Goal: Information Seeking & Learning: Understand process/instructions

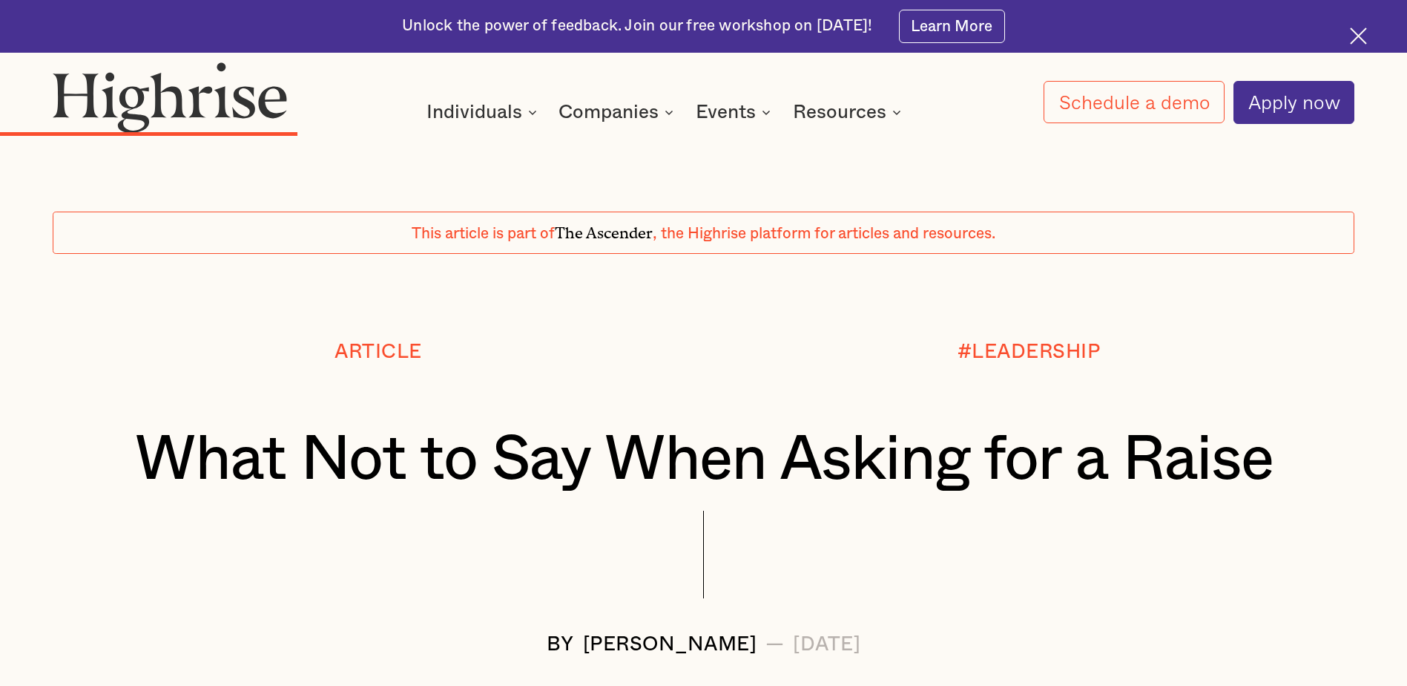
scroll to position [3396, 0]
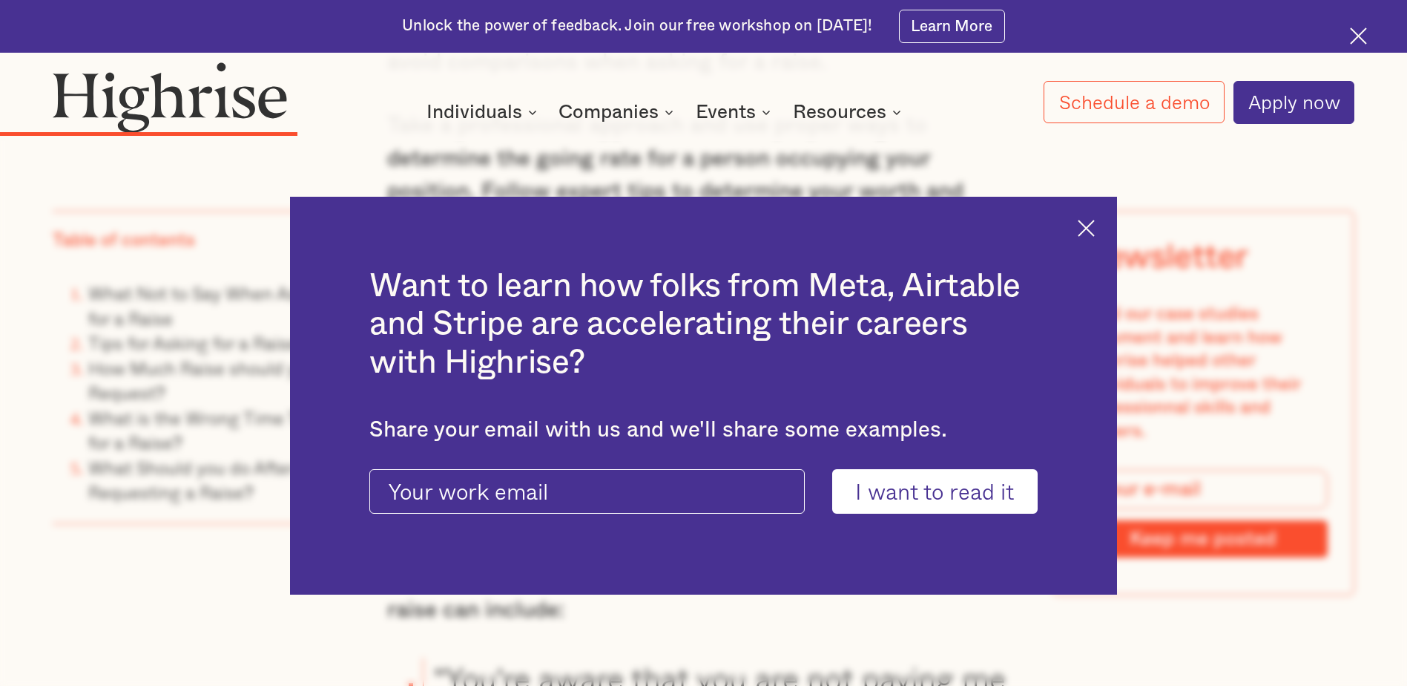
click at [1091, 226] on img at bounding box center [1086, 228] width 17 height 17
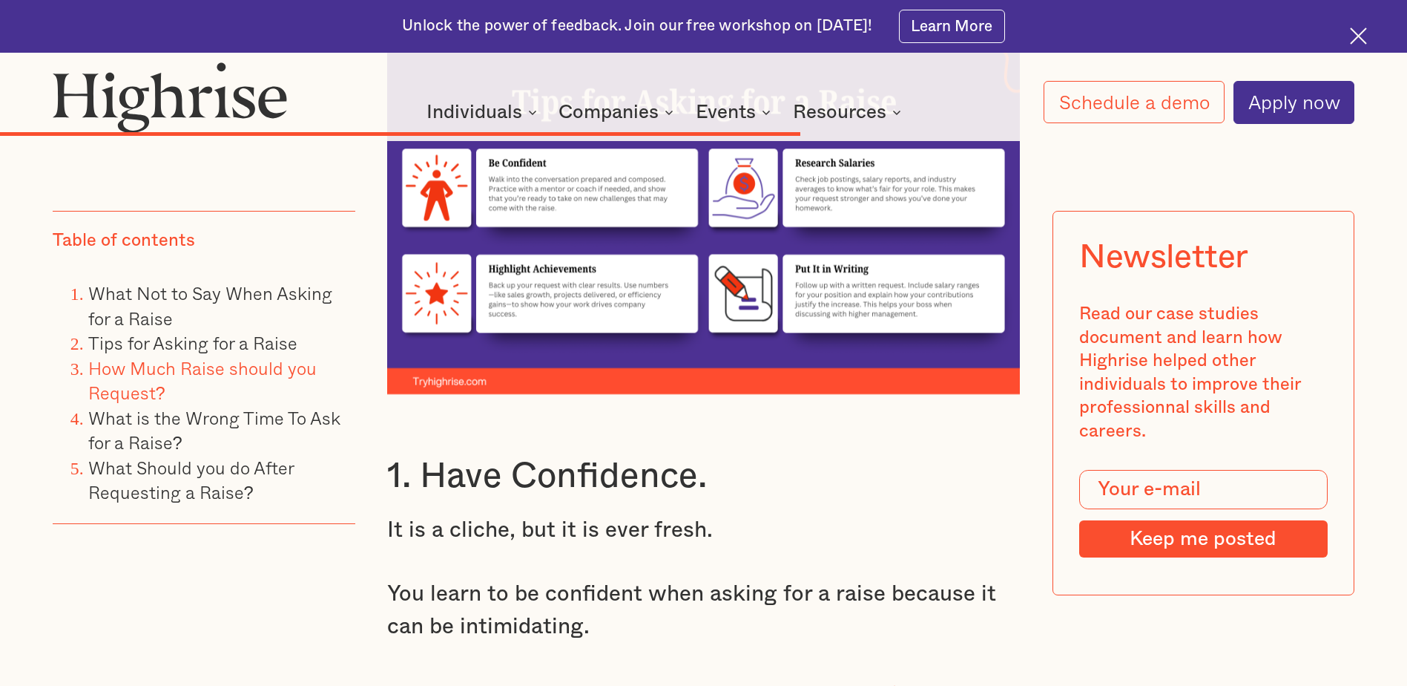
scroll to position [8037, 0]
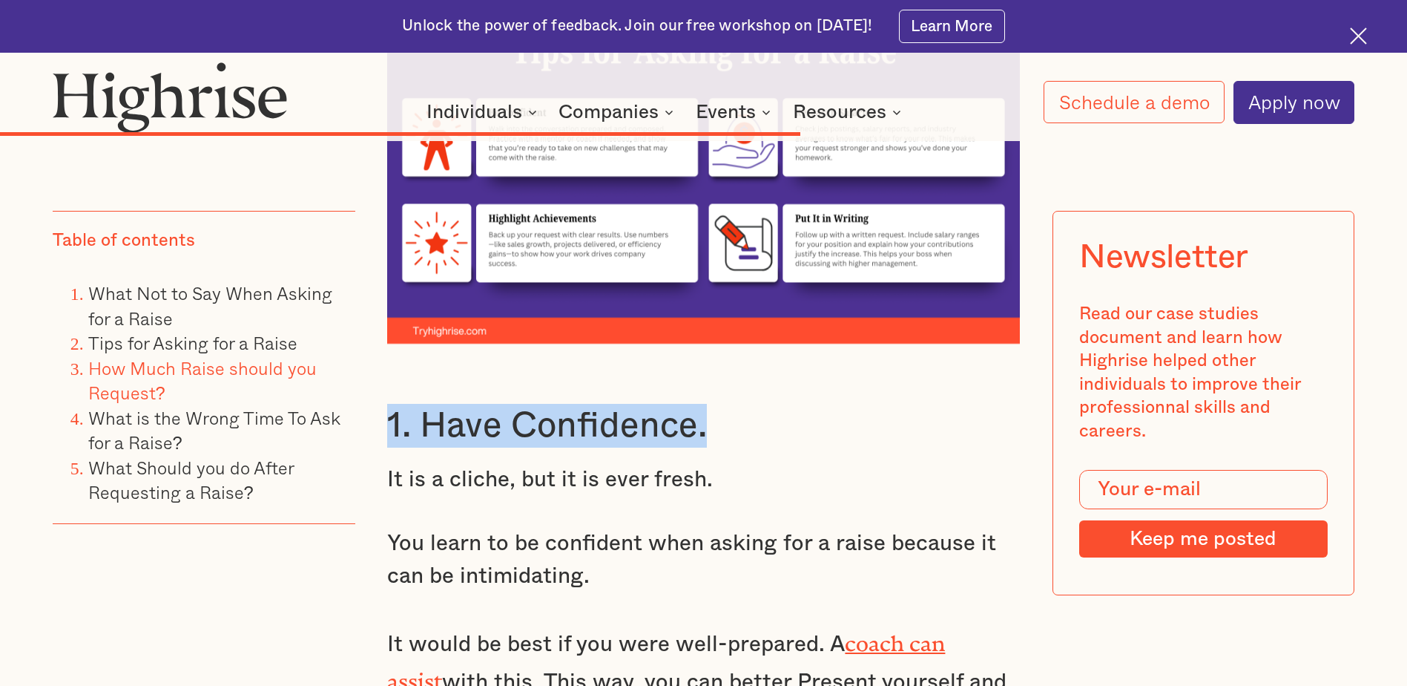
drag, startPoint x: 389, startPoint y: 395, endPoint x: 716, endPoint y: 384, distance: 326.6
click at [716, 404] on h3 "1. Have Confidence." at bounding box center [703, 426] width 632 height 44
copy h3 "1. Have Confidence."
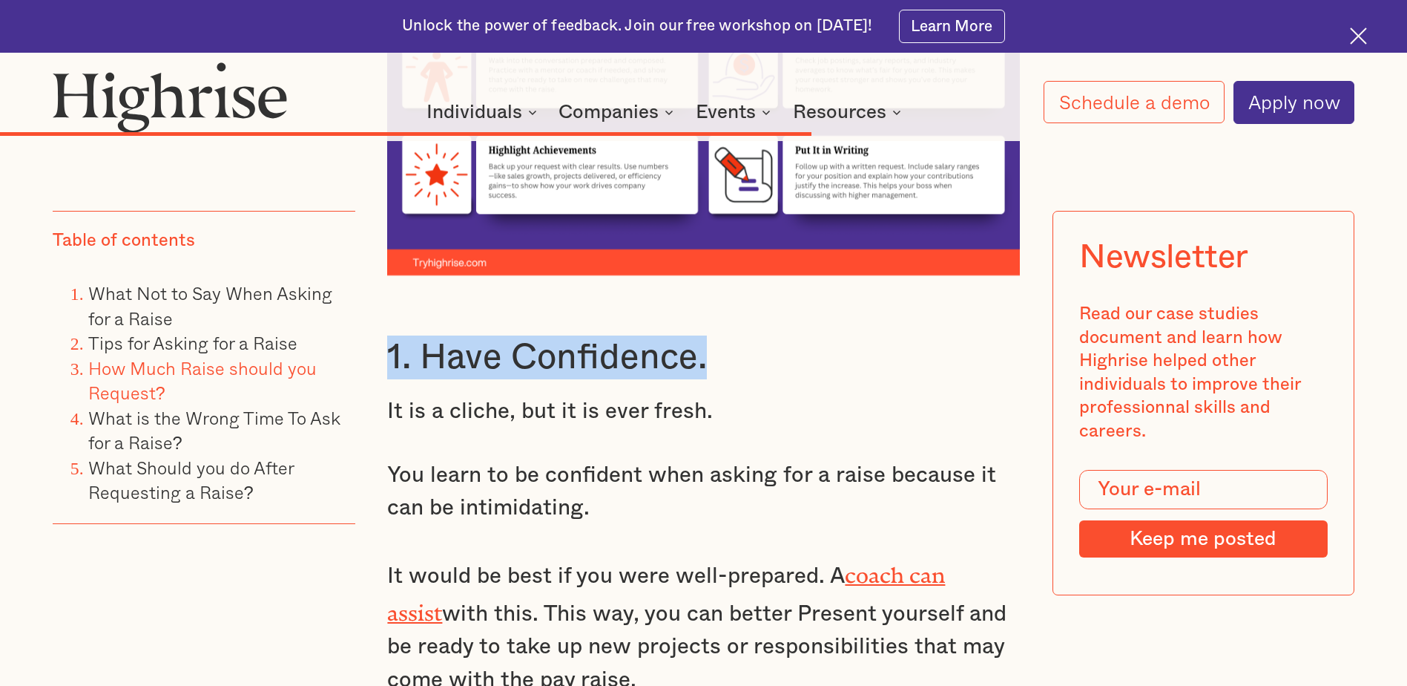
scroll to position [8426, 0]
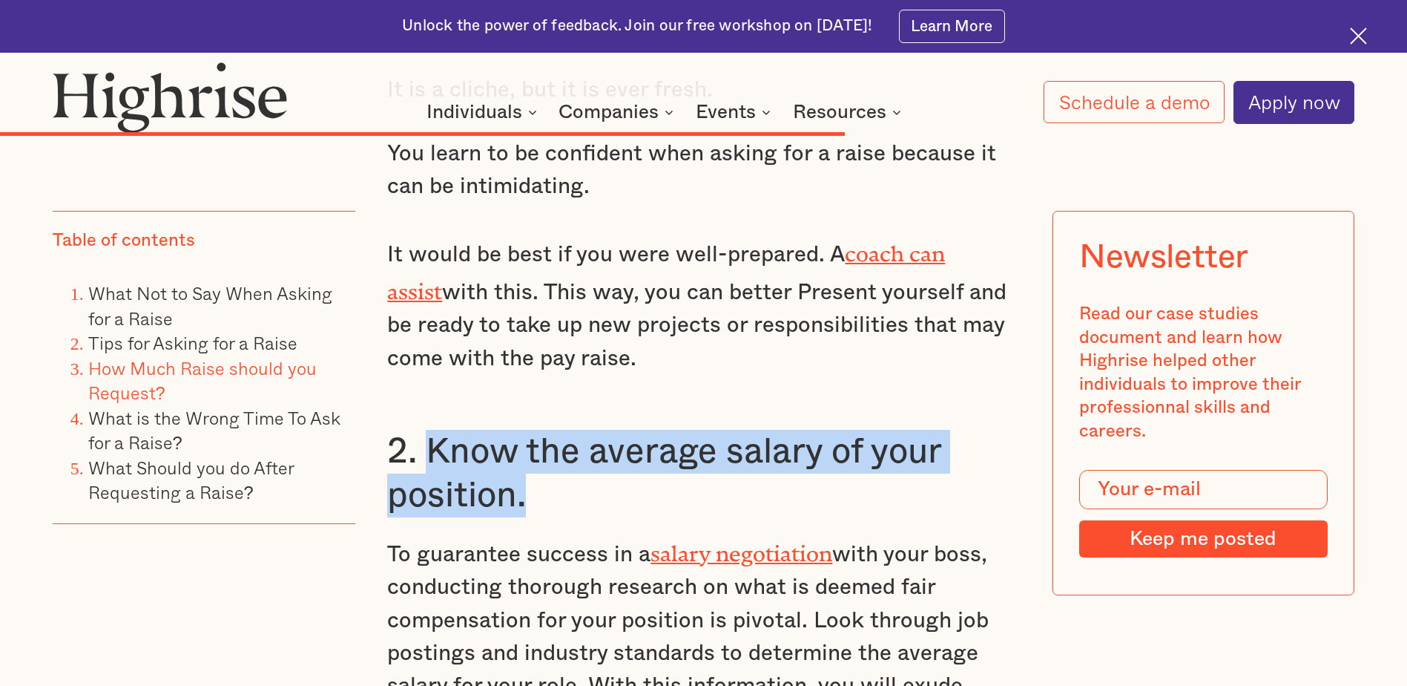
drag, startPoint x: 420, startPoint y: 408, endPoint x: 545, endPoint y: 465, distance: 137.1
click at [545, 465] on h3 "2. Know the average salary of your position." at bounding box center [703, 474] width 632 height 88
copy h3 "Know the average salary of your position."
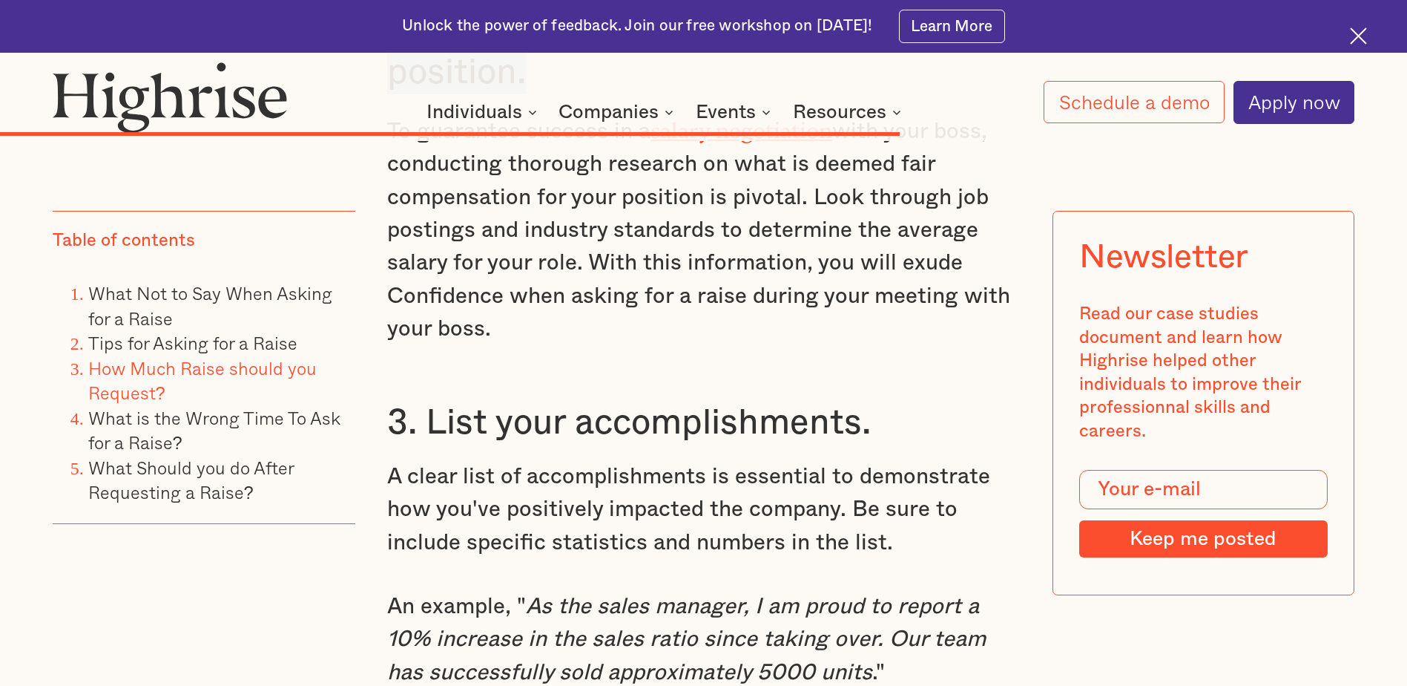
scroll to position [8934, 0]
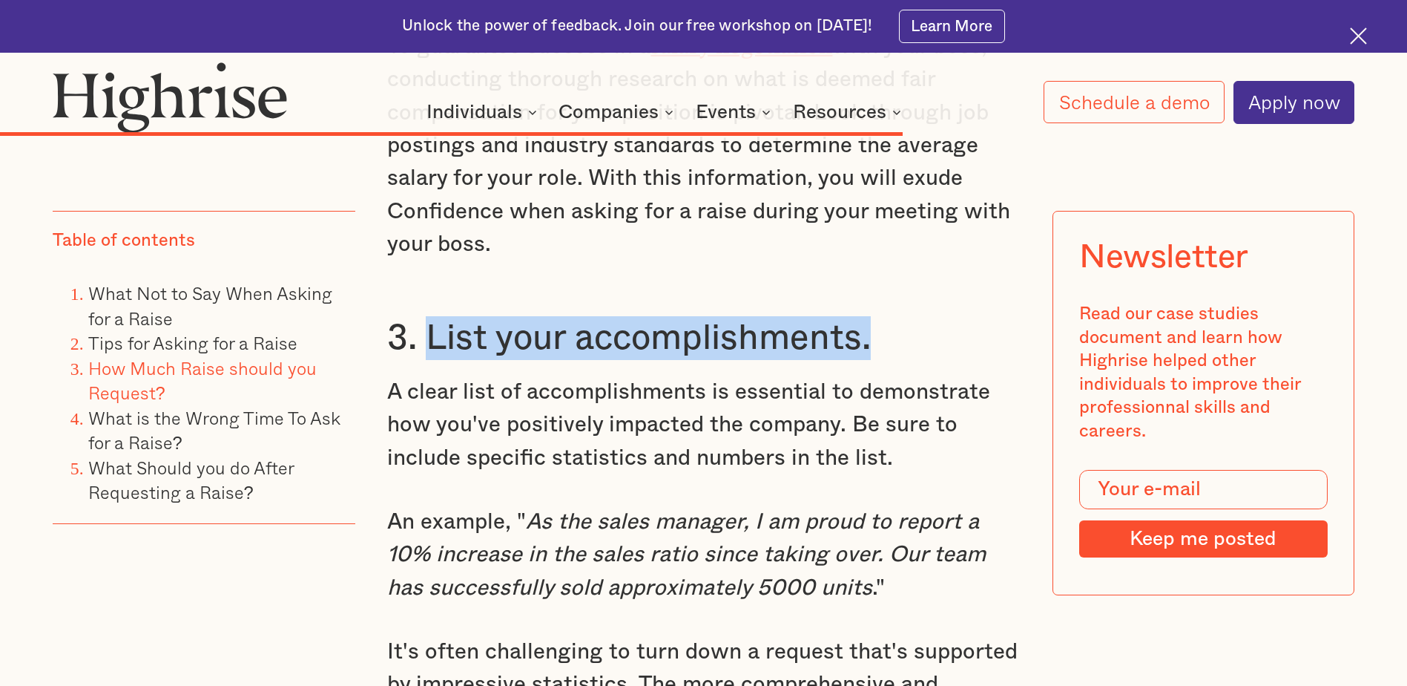
drag, startPoint x: 427, startPoint y: 303, endPoint x: 907, endPoint y: 306, distance: 480.8
click at [907, 316] on h3 "3. List your accomplishments." at bounding box center [703, 338] width 632 height 44
copy h3 "List your accomplishments."
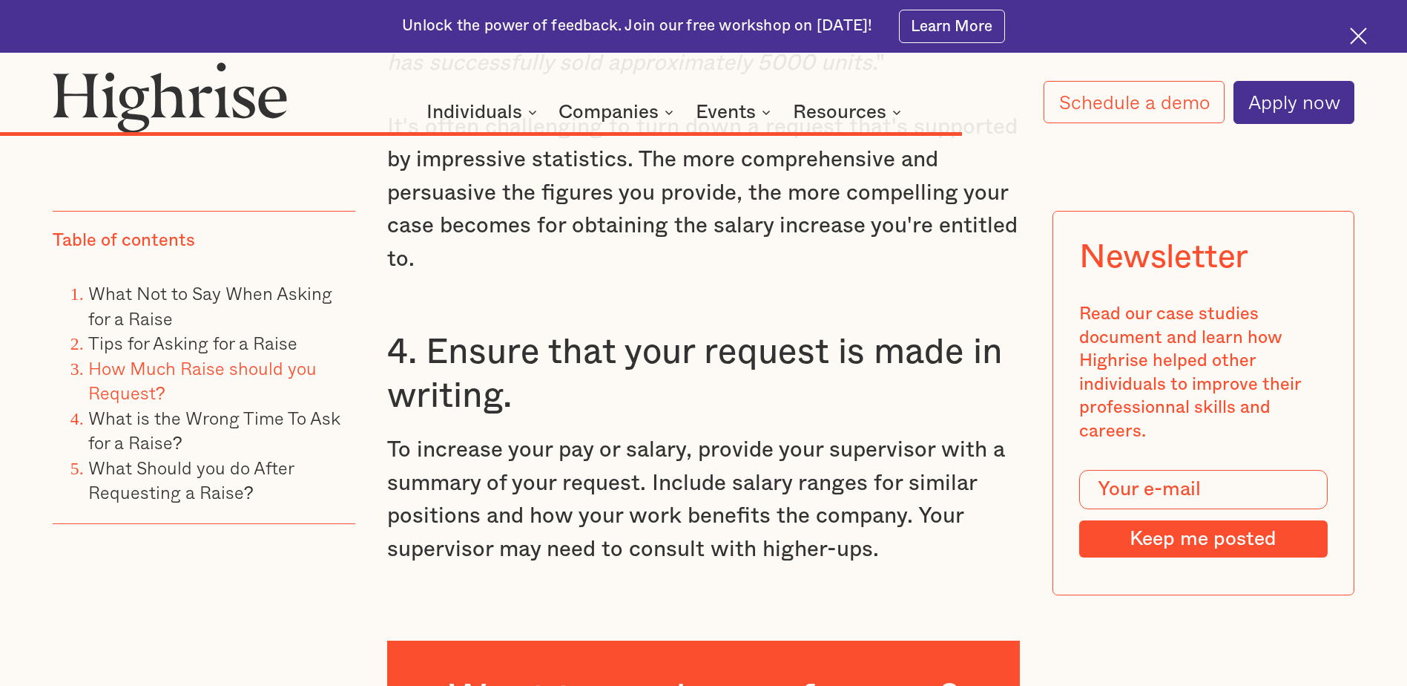
scroll to position [9492, 0]
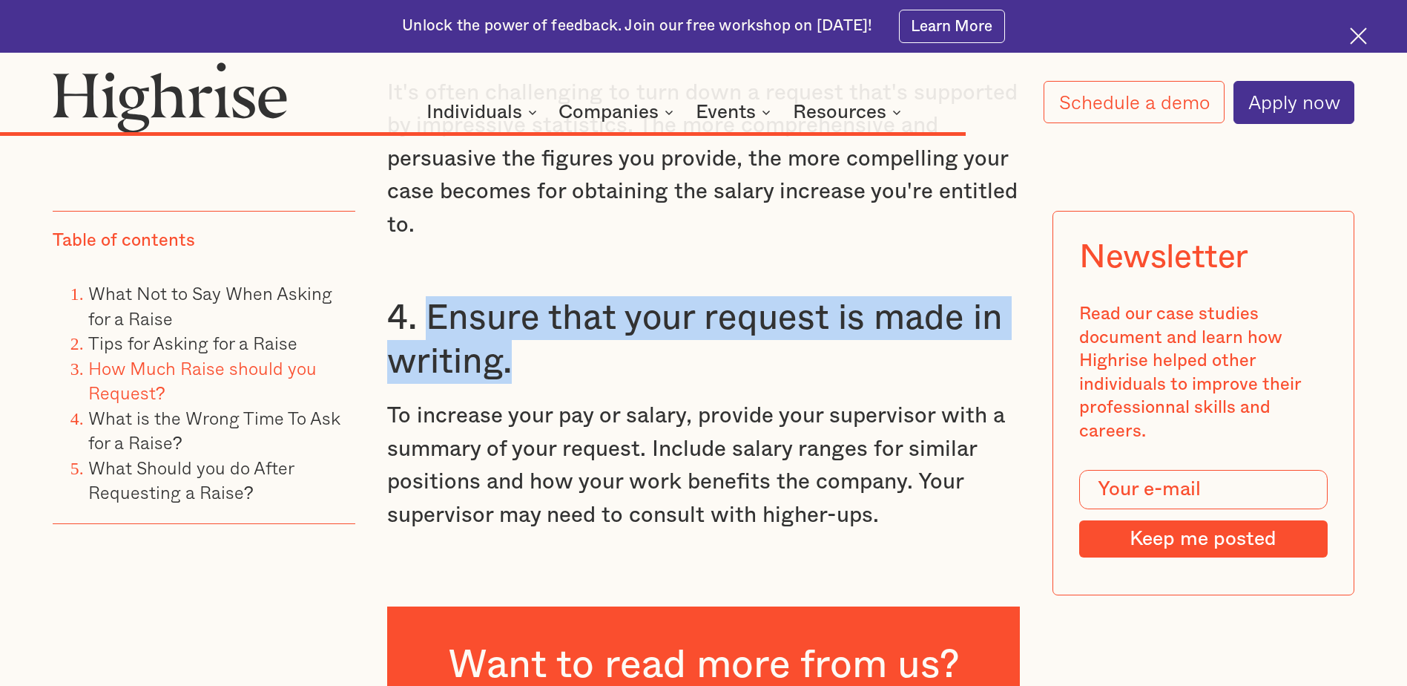
drag, startPoint x: 426, startPoint y: 283, endPoint x: 513, endPoint y: 332, distance: 100.0
click at [513, 332] on h3 "4. Ensure that your request is made in writing." at bounding box center [703, 340] width 632 height 88
copy h3 "Ensure that your request is made in writing."
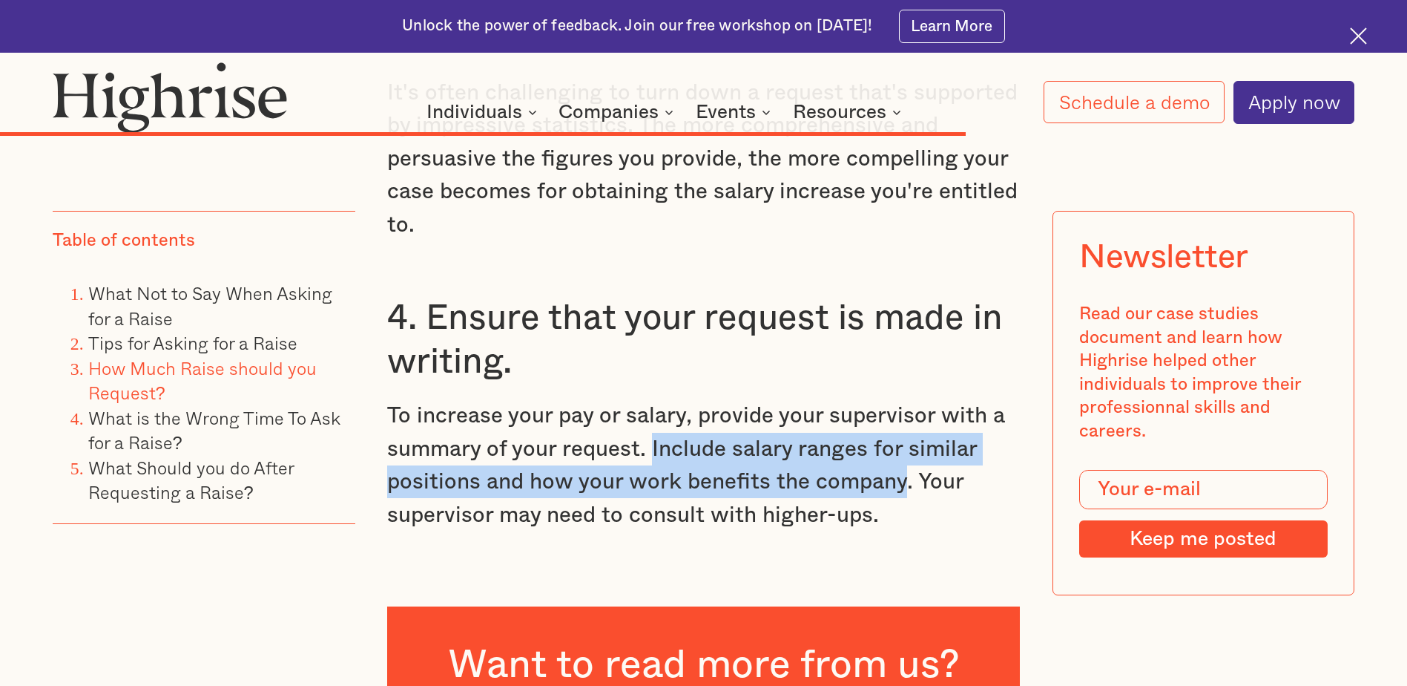
drag, startPoint x: 652, startPoint y: 417, endPoint x: 905, endPoint y: 455, distance: 255.8
click at [905, 455] on p "To increase your pay or salary, provide your supervisor with a summary of your …" at bounding box center [703, 465] width 632 height 132
copy p "Include salary ranges for similar positions and how your work benefits the comp…"
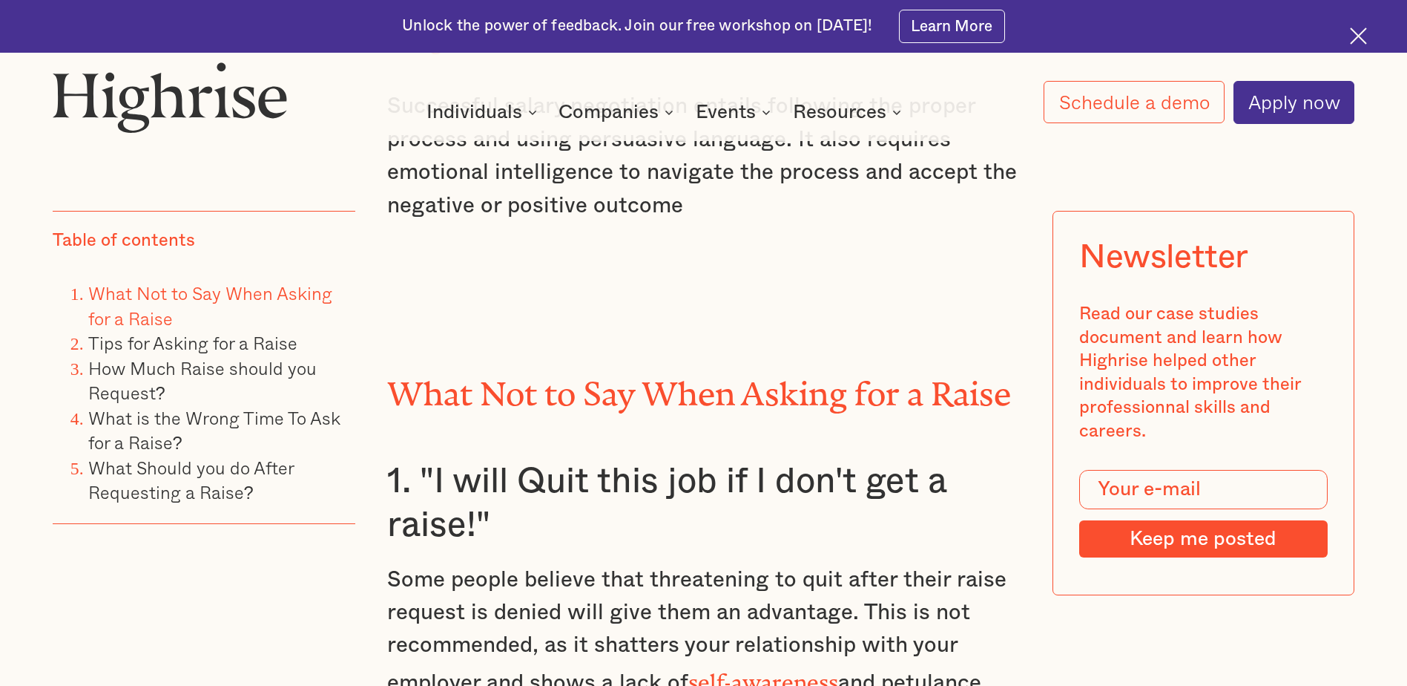
scroll to position [0, 0]
